Goal: Find contact information: Find contact information

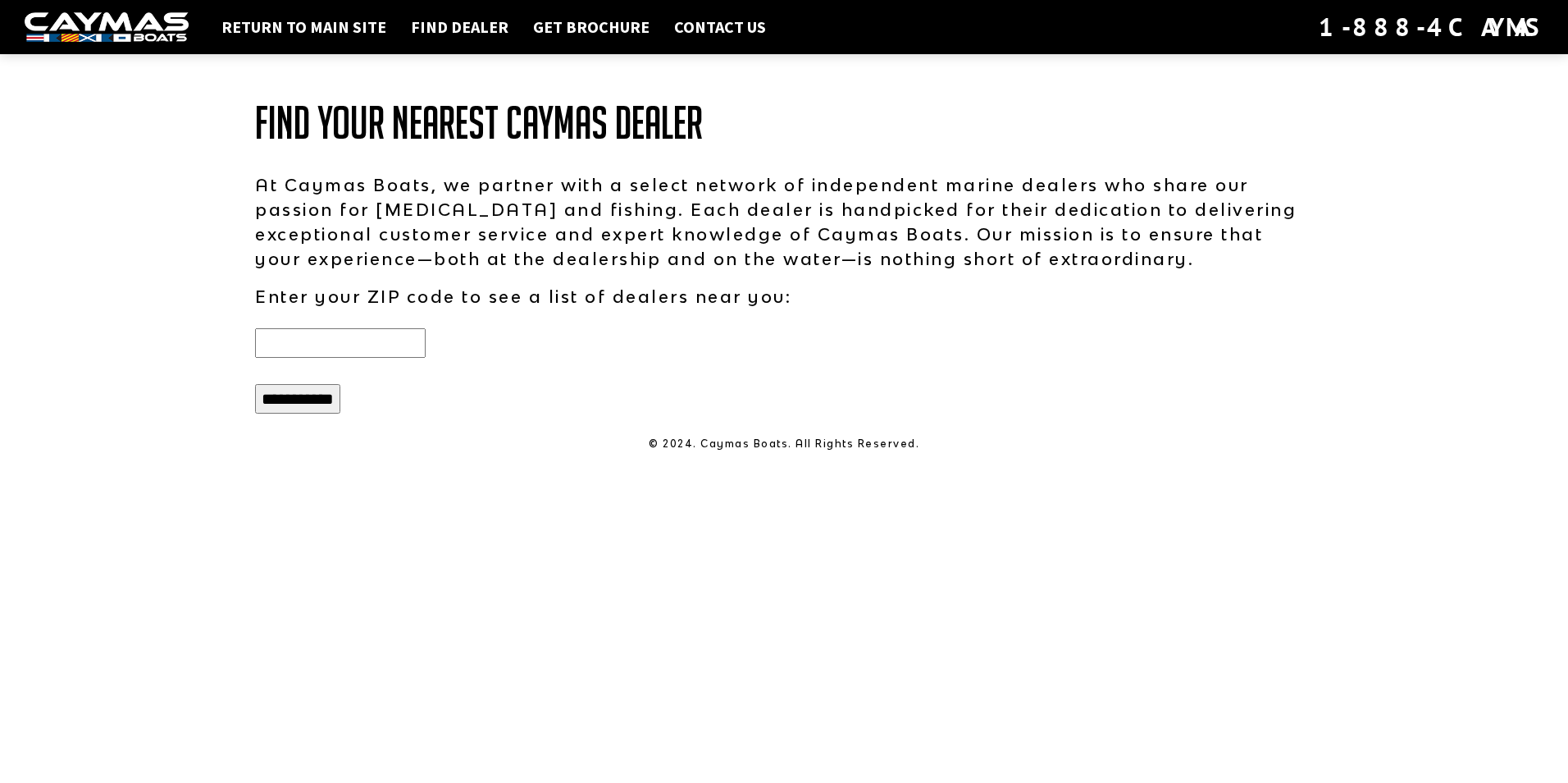
click at [390, 337] on input "text" at bounding box center [340, 342] width 171 height 29
type input "*****"
click at [305, 399] on input "**********" at bounding box center [297, 398] width 85 height 29
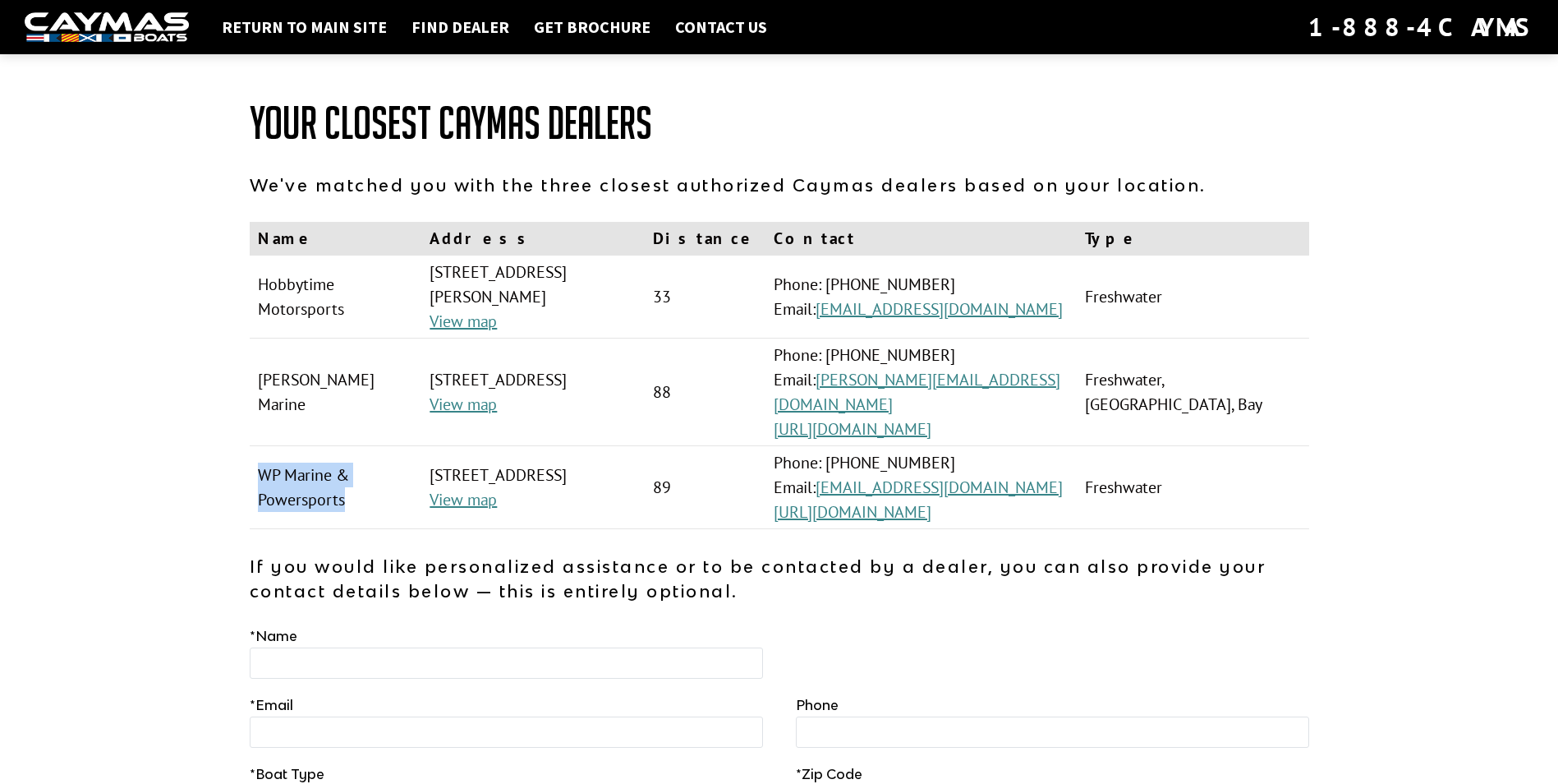
drag, startPoint x: 342, startPoint y: 451, endPoint x: 258, endPoint y: 424, distance: 88.2
click at [258, 446] on td "WP Marine & Powersports" at bounding box center [336, 487] width 173 height 83
drag, startPoint x: 258, startPoint y: 424, endPoint x: 273, endPoint y: 421, distance: 15.3
copy td "WP Marine & Powersports"
drag, startPoint x: 255, startPoint y: 282, endPoint x: 422, endPoint y: 279, distance: 167.0
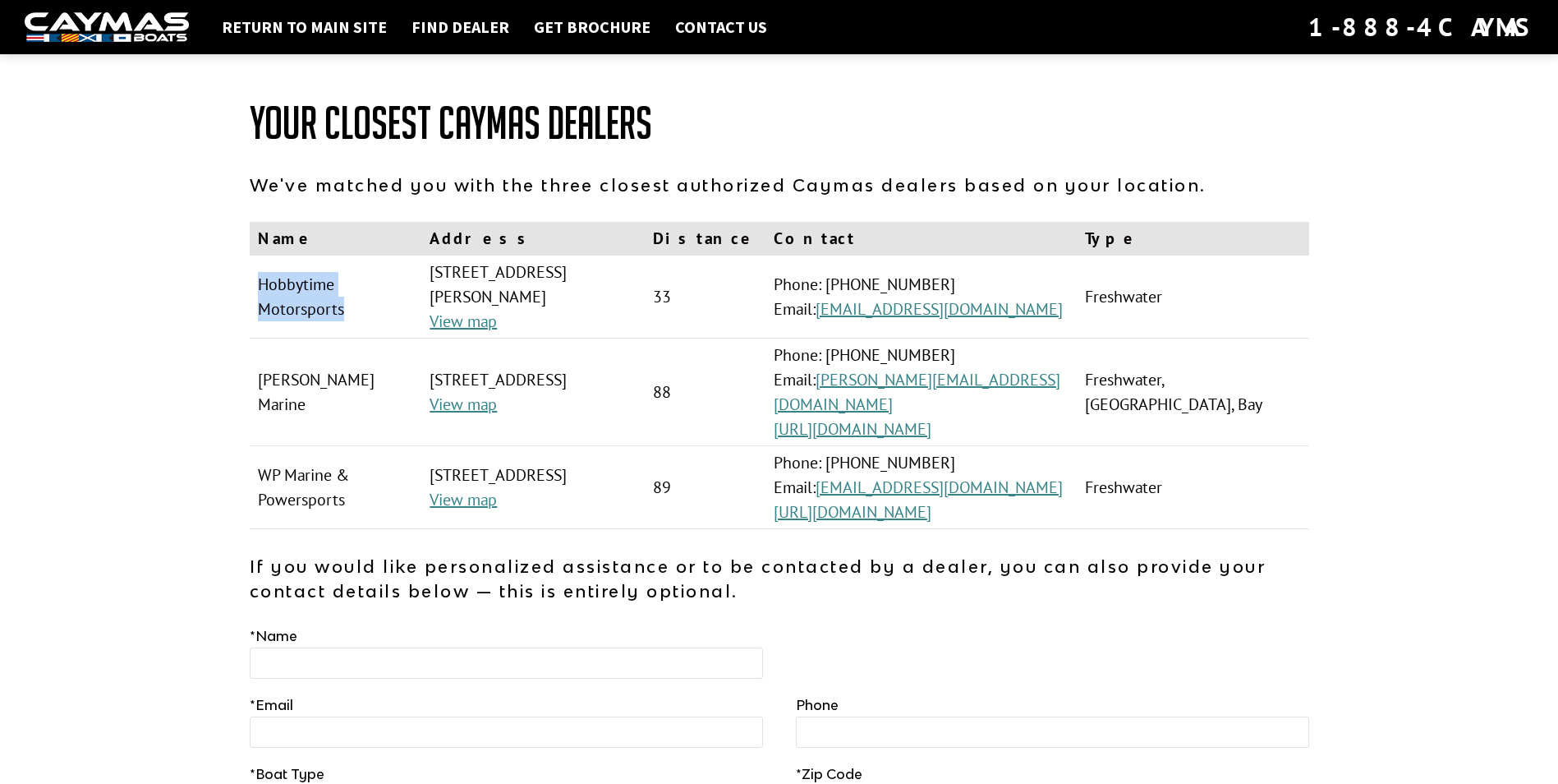
click at [422, 279] on td "Hobbytime Motorsports" at bounding box center [336, 297] width 173 height 83
copy td "Hobbytime Motorsports"
drag, startPoint x: 586, startPoint y: 272, endPoint x: 455, endPoint y: 271, distance: 131.0
click at [455, 271] on td "[STREET_ADDRESS] View map" at bounding box center [533, 297] width 224 height 83
click at [447, 271] on td "[STREET_ADDRESS] View map" at bounding box center [533, 297] width 224 height 83
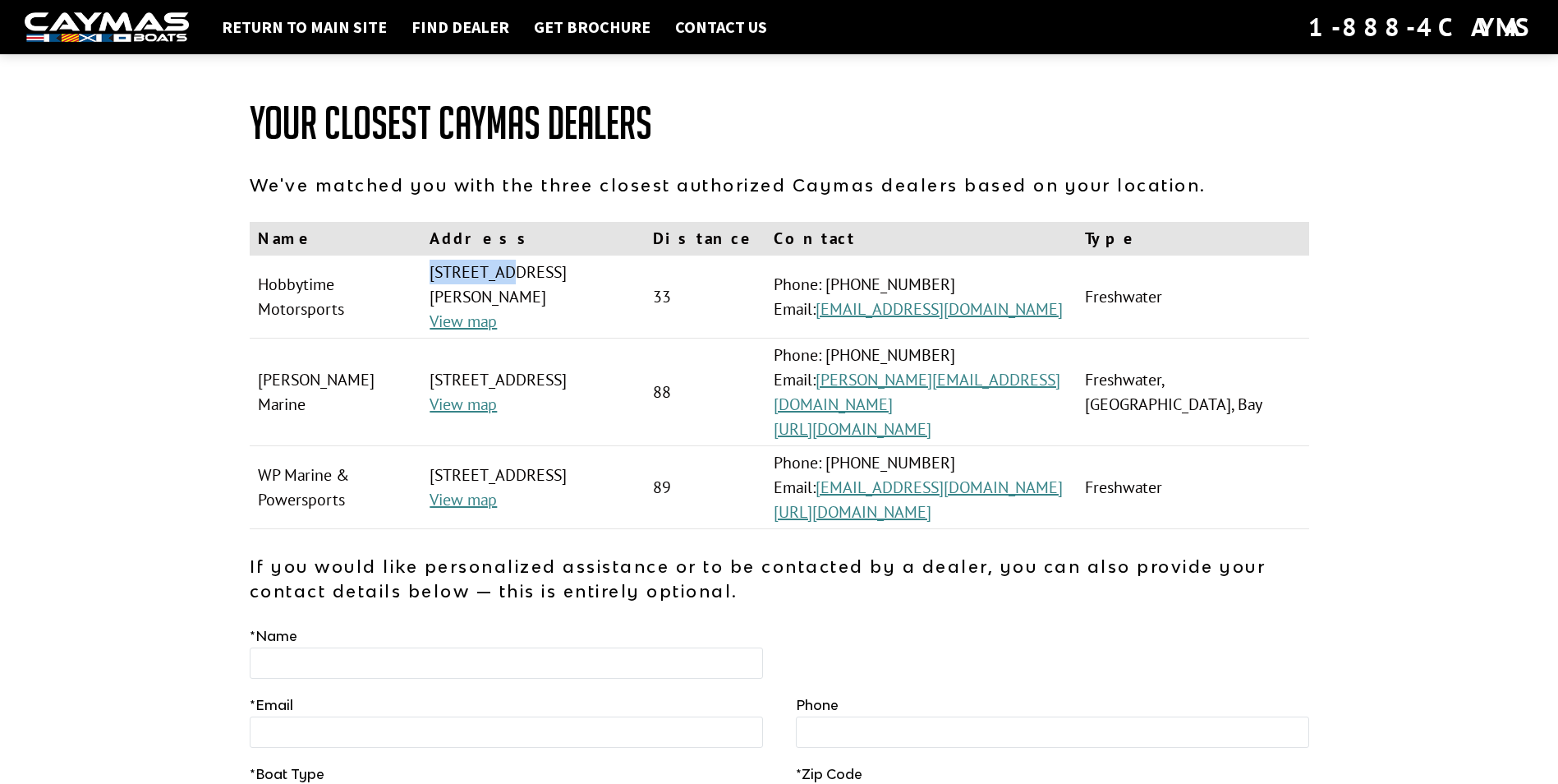
drag, startPoint x: 443, startPoint y: 271, endPoint x: 530, endPoint y: 269, distance: 87.0
click at [530, 269] on td "[STREET_ADDRESS] View map" at bounding box center [533, 297] width 224 height 83
drag, startPoint x: 530, startPoint y: 269, endPoint x: 518, endPoint y: 274, distance: 13.0
copy td "4359 MO-13"
click at [594, 269] on td "[STREET_ADDRESS] View map" at bounding box center [533, 297] width 224 height 83
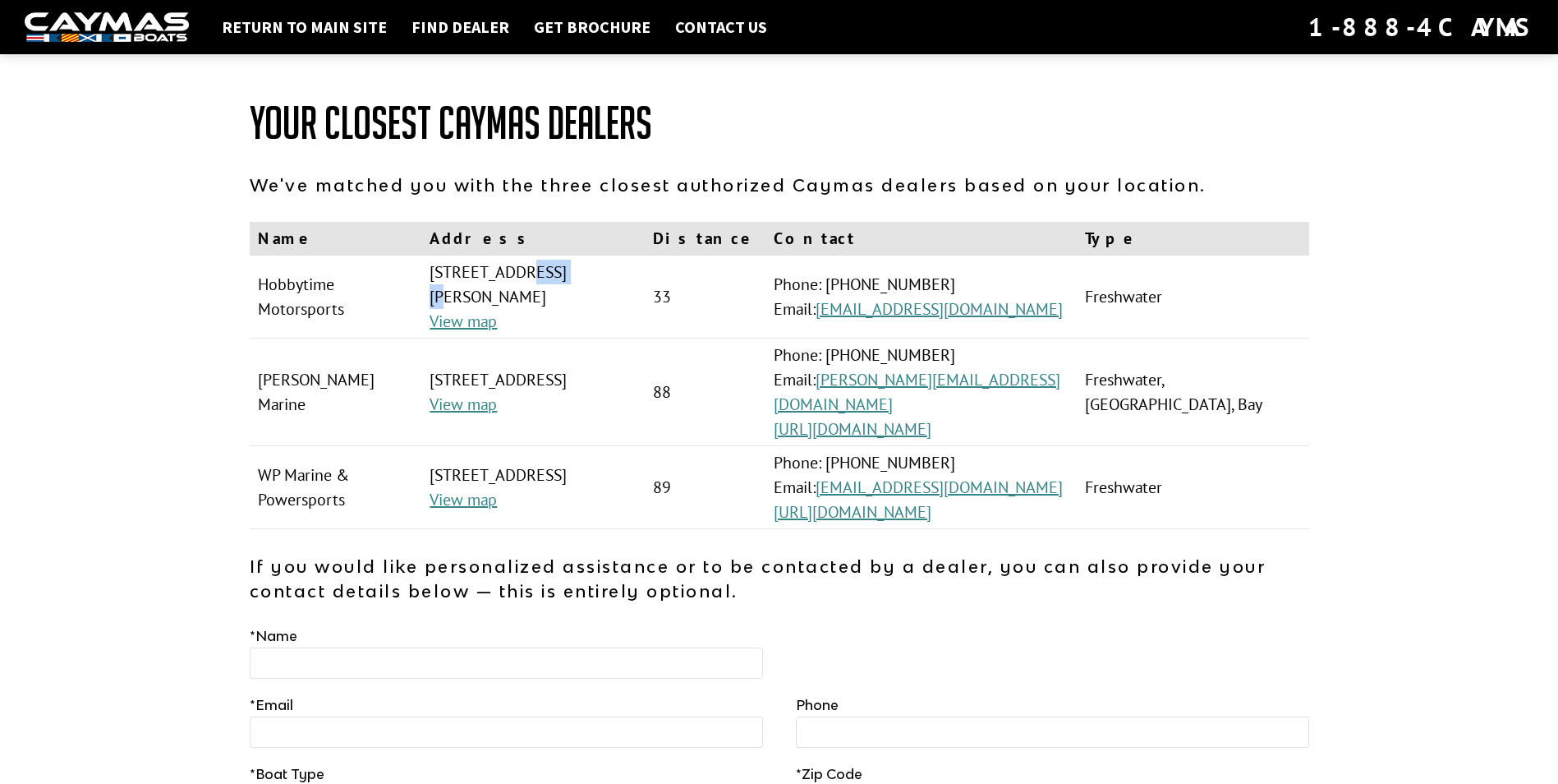
drag, startPoint x: 583, startPoint y: 272, endPoint x: 542, endPoint y: 274, distance: 41.0
click at [542, 274] on td "[STREET_ADDRESS] View map" at bounding box center [533, 297] width 224 height 83
drag, startPoint x: 538, startPoint y: 275, endPoint x: 586, endPoint y: 272, distance: 48.1
click at [586, 272] on td "[STREET_ADDRESS] View map" at bounding box center [533, 297] width 224 height 83
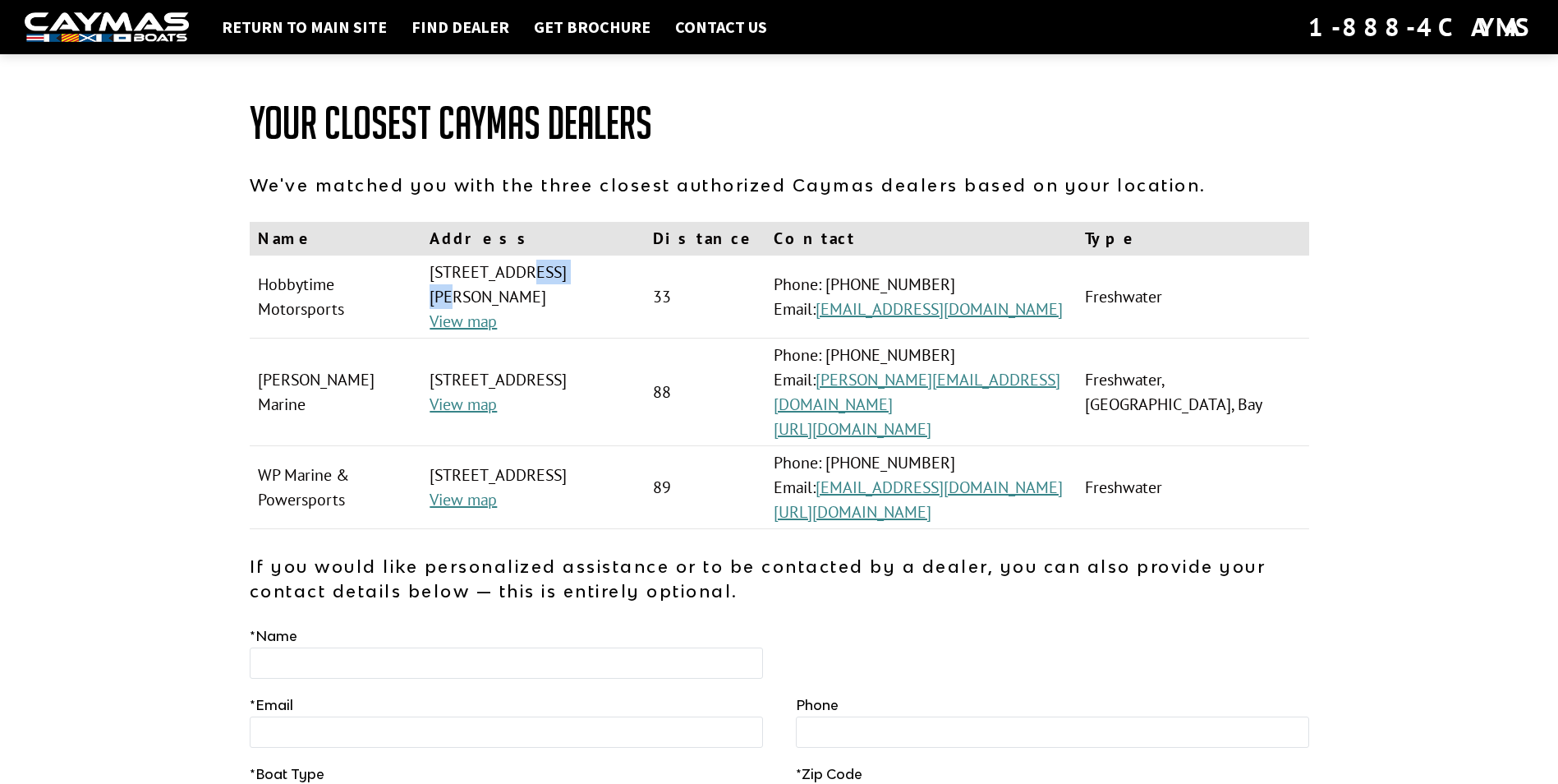
drag, startPoint x: 586, startPoint y: 272, endPoint x: 567, endPoint y: 272, distance: 19.0
copy td "Bolivar"
